Goal: Task Accomplishment & Management: Complete application form

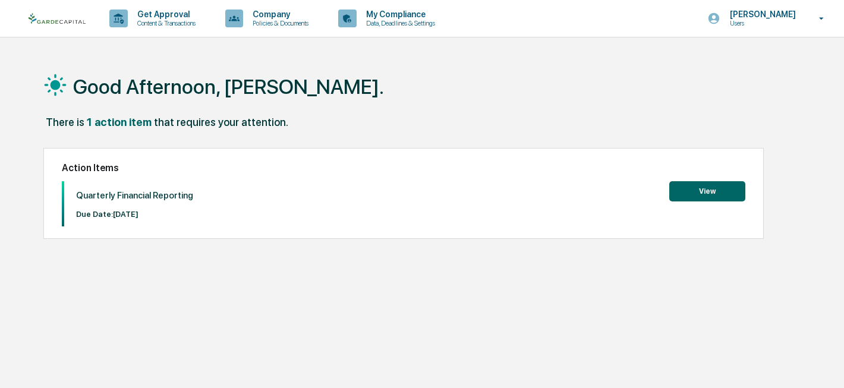
click at [700, 193] on button "View" at bounding box center [707, 191] width 76 height 20
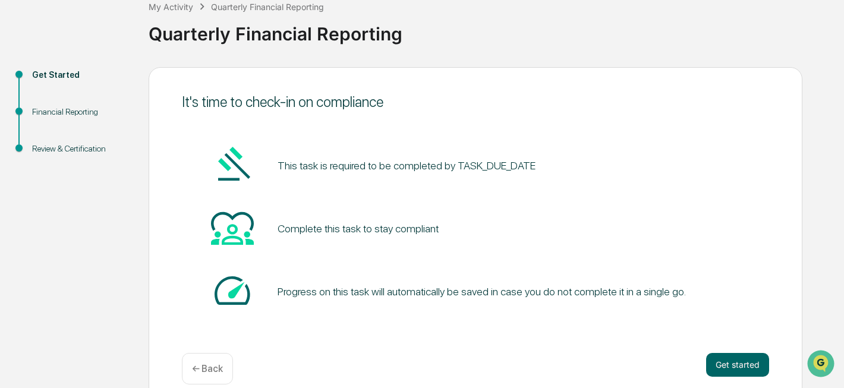
scroll to position [91, 0]
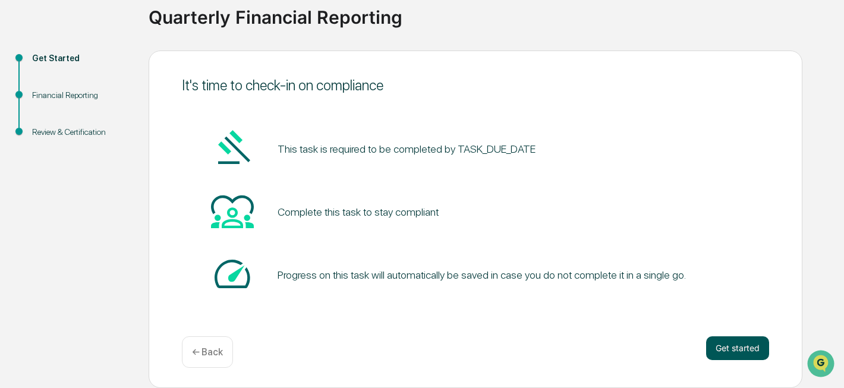
click at [738, 342] on button "Get started" at bounding box center [737, 348] width 63 height 24
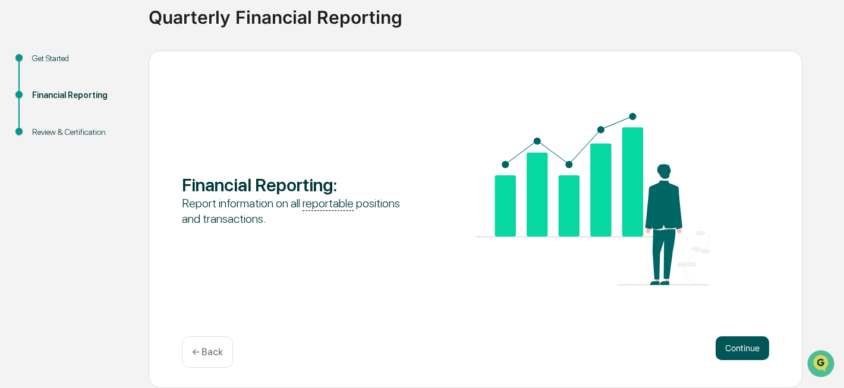
click at [737, 346] on button "Continue" at bounding box center [743, 348] width 54 height 24
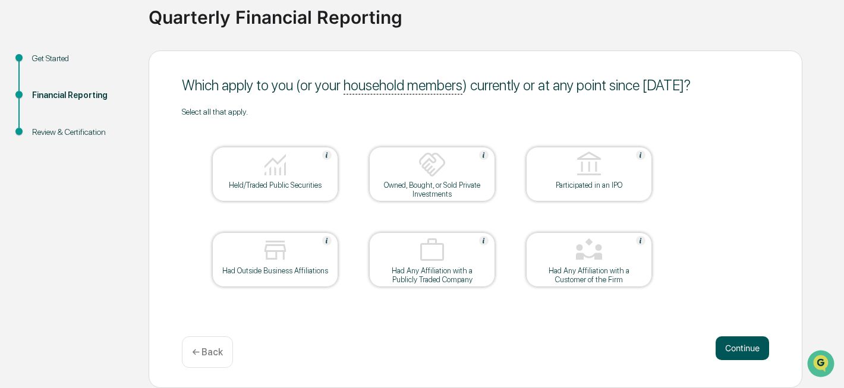
click at [741, 351] on button "Continue" at bounding box center [743, 348] width 54 height 24
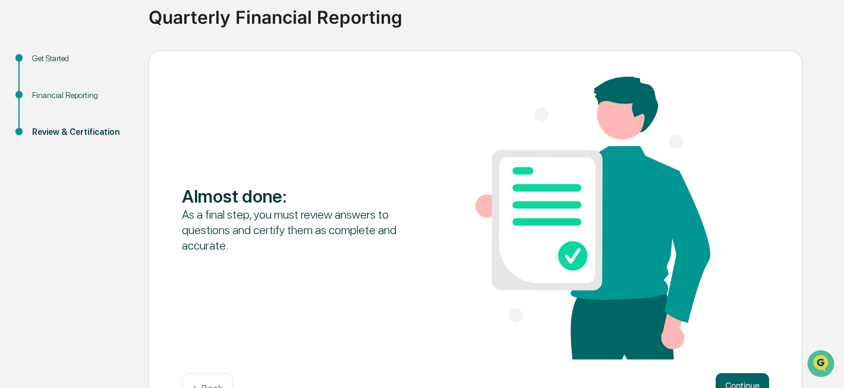
scroll to position [128, 0]
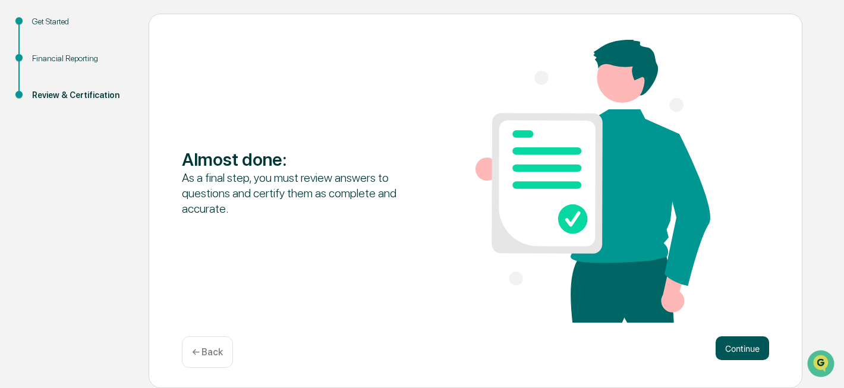
click at [729, 342] on button "Continue" at bounding box center [743, 348] width 54 height 24
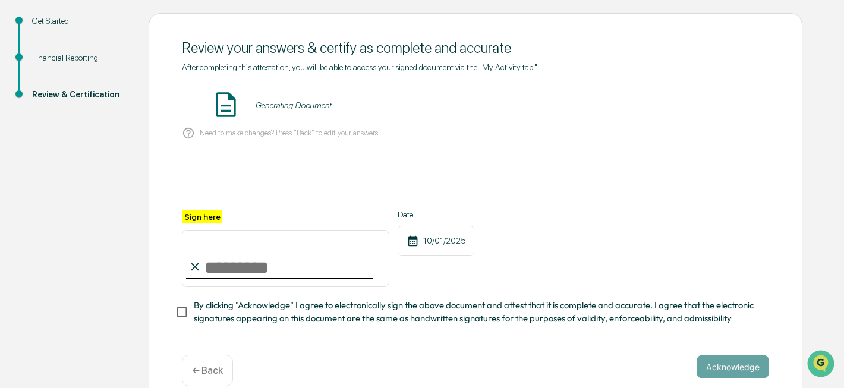
click at [226, 256] on input "Sign here" at bounding box center [285, 258] width 207 height 57
type input "**********"
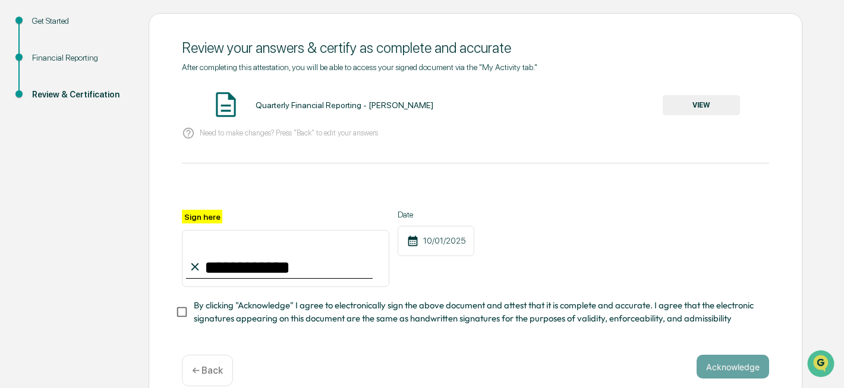
scroll to position [146, 0]
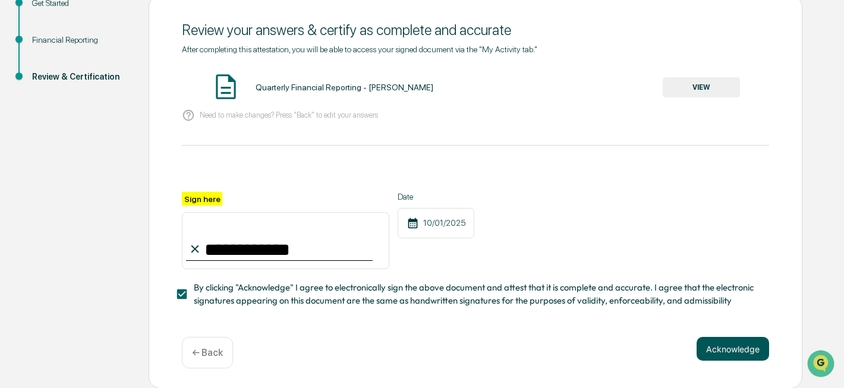
click at [729, 346] on button "Acknowledge" at bounding box center [733, 349] width 73 height 24
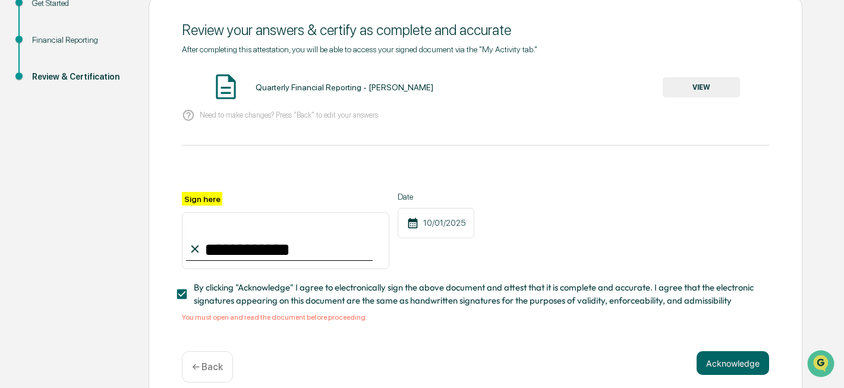
click at [358, 85] on div "Quarterly Financial Reporting - [PERSON_NAME]" at bounding box center [345, 88] width 178 height 10
click at [697, 90] on button "VIEW" at bounding box center [701, 87] width 77 height 20
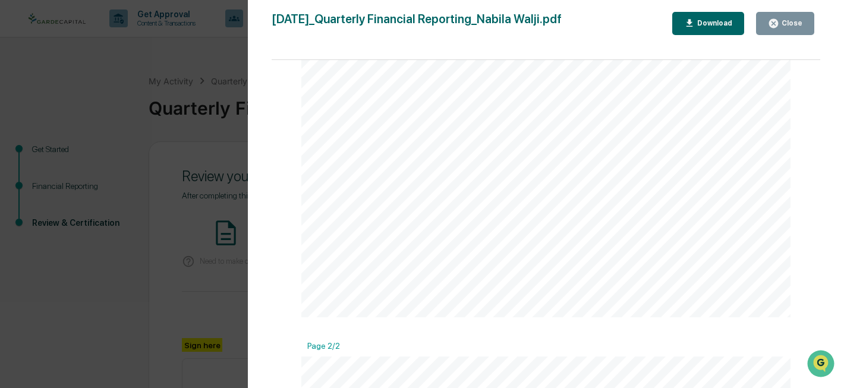
scroll to position [0, 0]
click at [792, 26] on div "Close" at bounding box center [790, 23] width 23 height 8
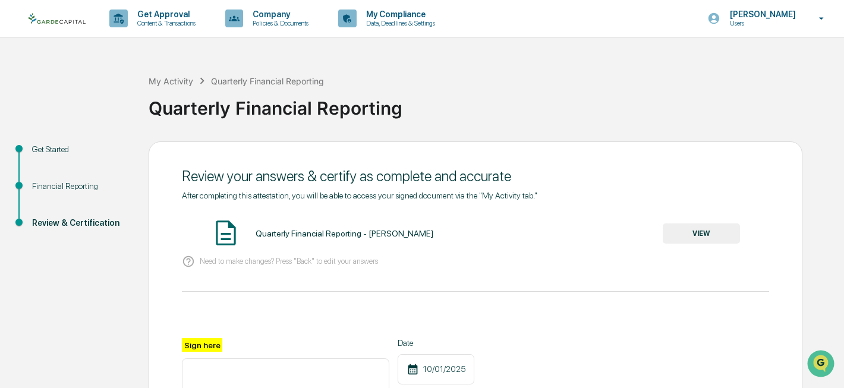
scroll to position [161, 0]
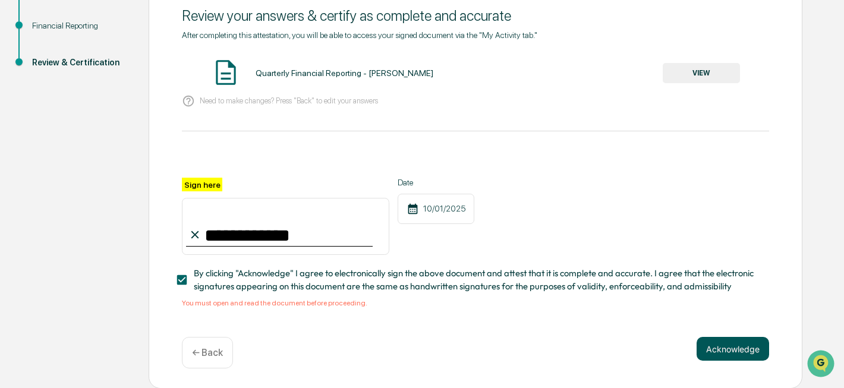
click at [740, 344] on button "Acknowledge" at bounding box center [733, 349] width 73 height 24
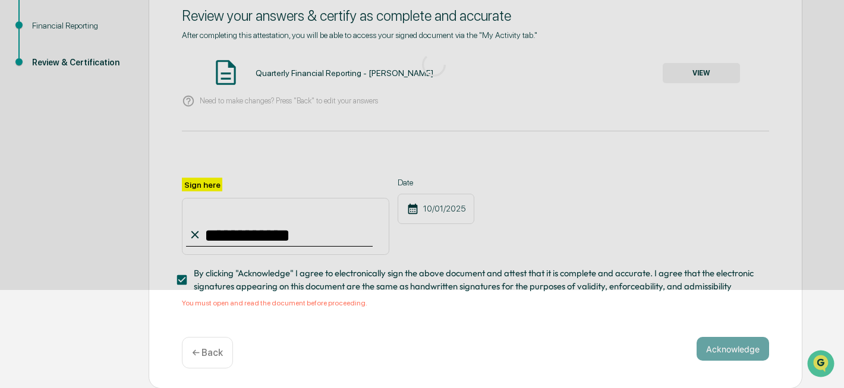
scroll to position [91, 0]
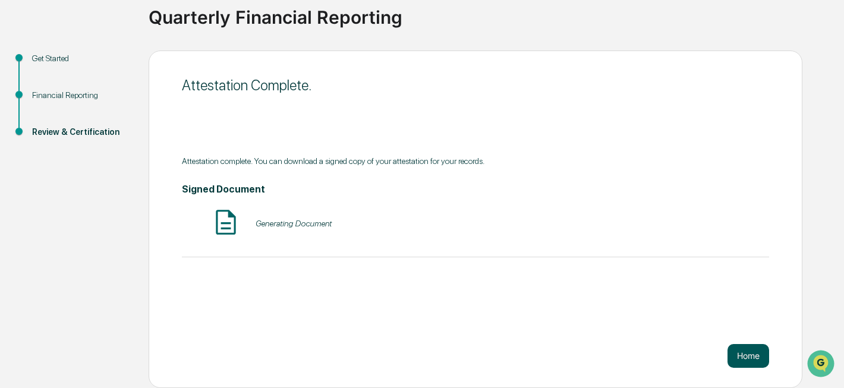
click at [753, 364] on button "Home" at bounding box center [749, 356] width 42 height 24
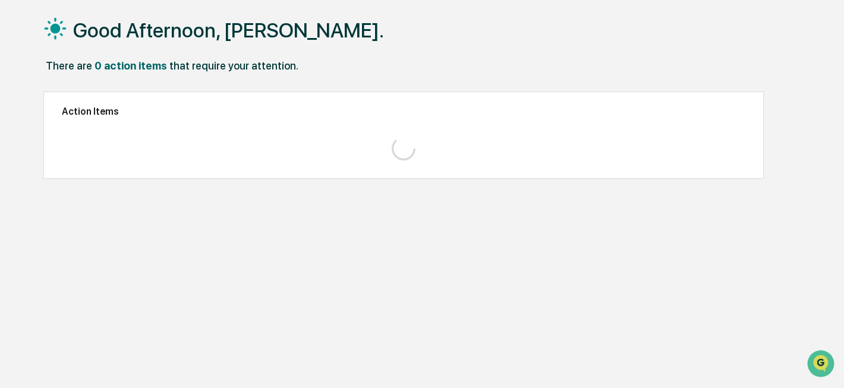
scroll to position [56, 0]
